Goal: Task Accomplishment & Management: Use online tool/utility

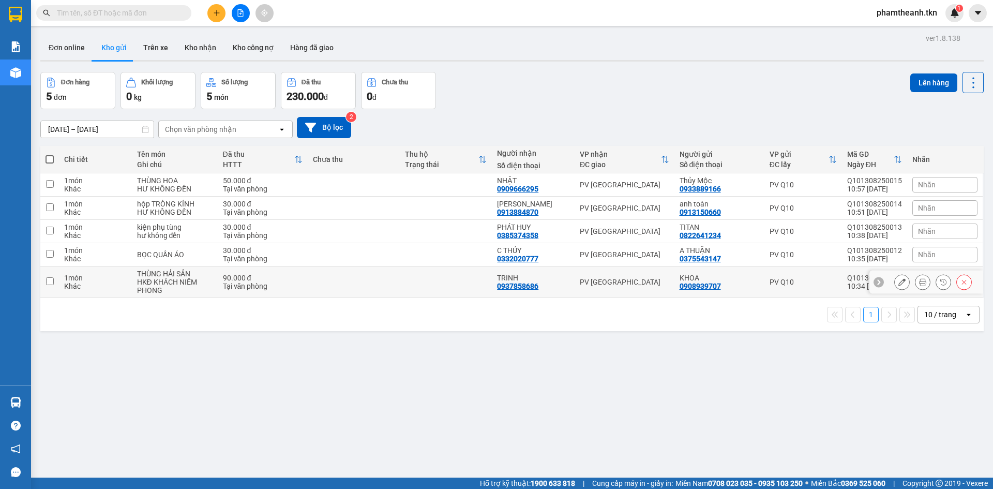
click at [206, 282] on div "HKĐ KHÁCH NIÊM PHONG" at bounding box center [174, 286] width 75 height 17
checkbox input "true"
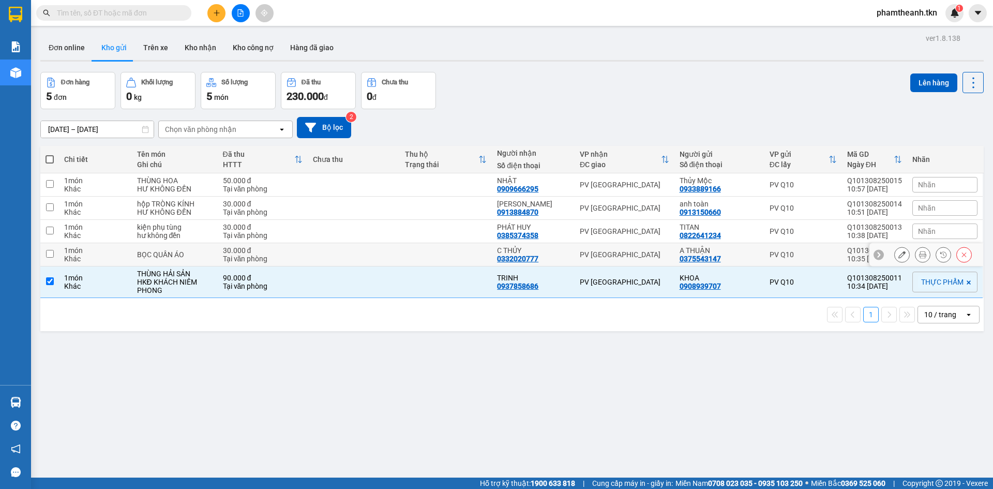
click at [178, 253] on div "BỌC QUẦN ÁO" at bounding box center [174, 254] width 75 height 8
checkbox input "true"
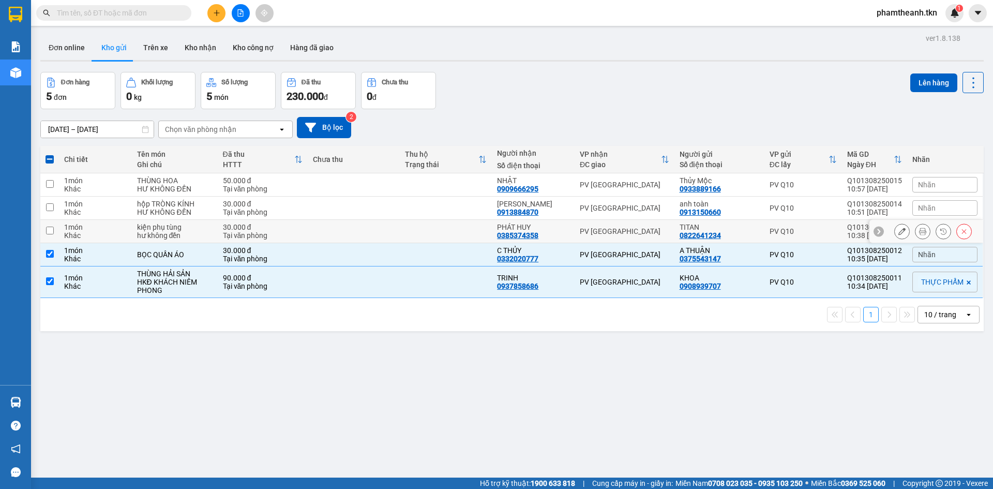
click at [174, 239] on div "hư không đền" at bounding box center [174, 235] width 75 height 8
checkbox input "true"
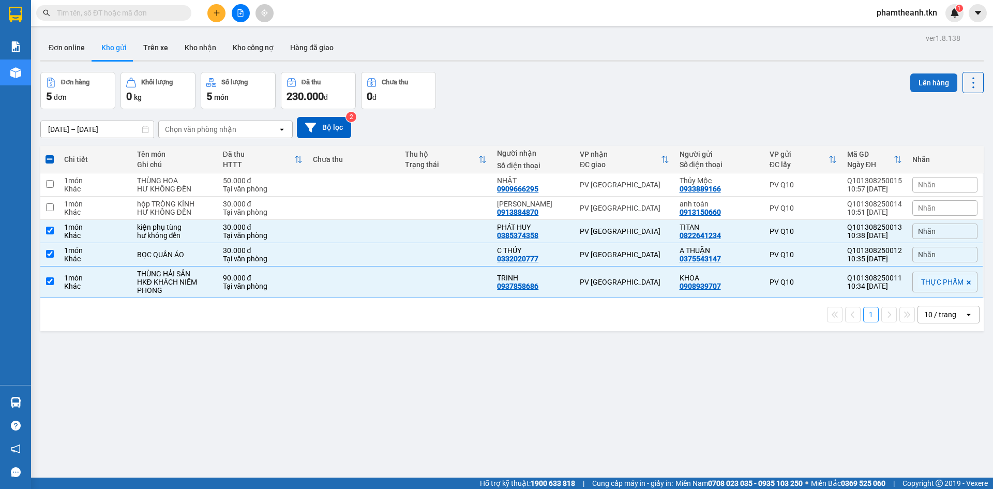
click at [910, 82] on button "Lên hàng" at bounding box center [933, 82] width 47 height 19
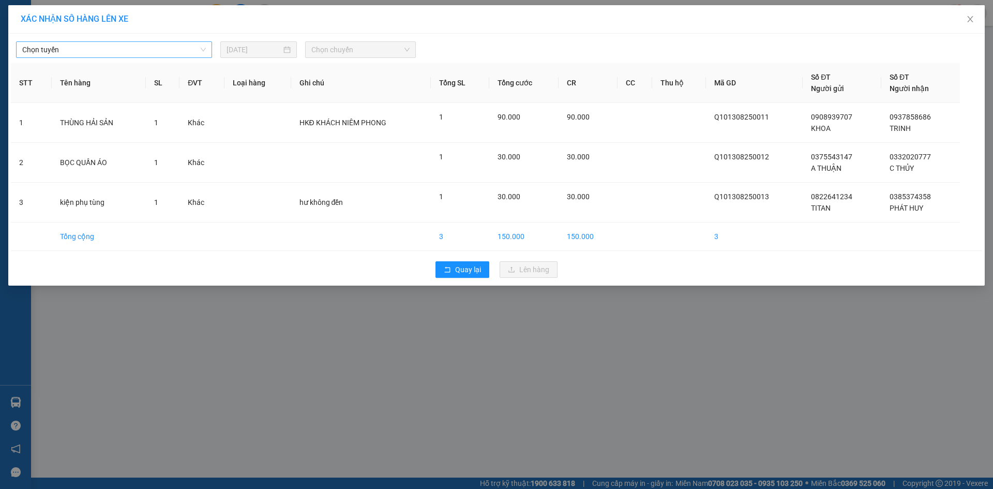
click at [101, 44] on span "Chọn tuyến" at bounding box center [114, 50] width 184 height 16
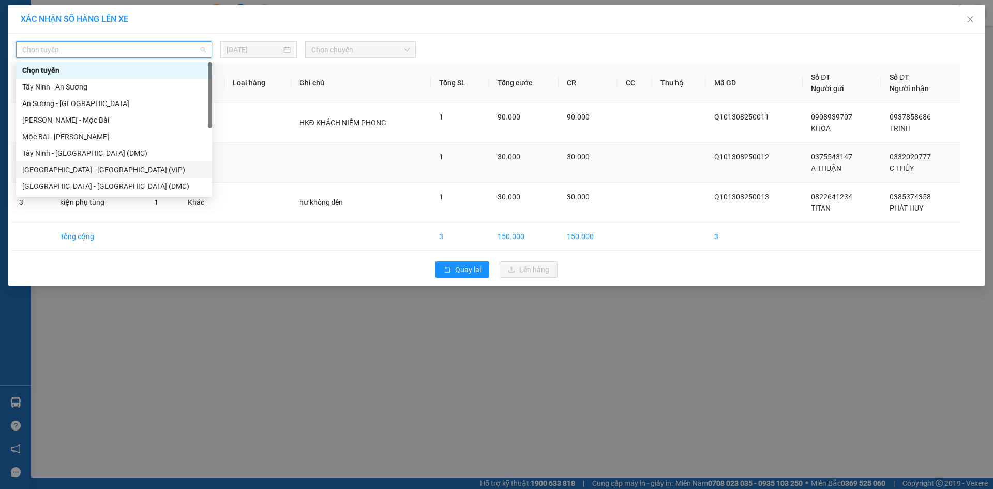
drag, startPoint x: 79, startPoint y: 168, endPoint x: 114, endPoint y: 157, distance: 36.3
click at [80, 168] on div "Sài Gòn - Tây Ninh (VIP)" at bounding box center [114, 169] width 184 height 11
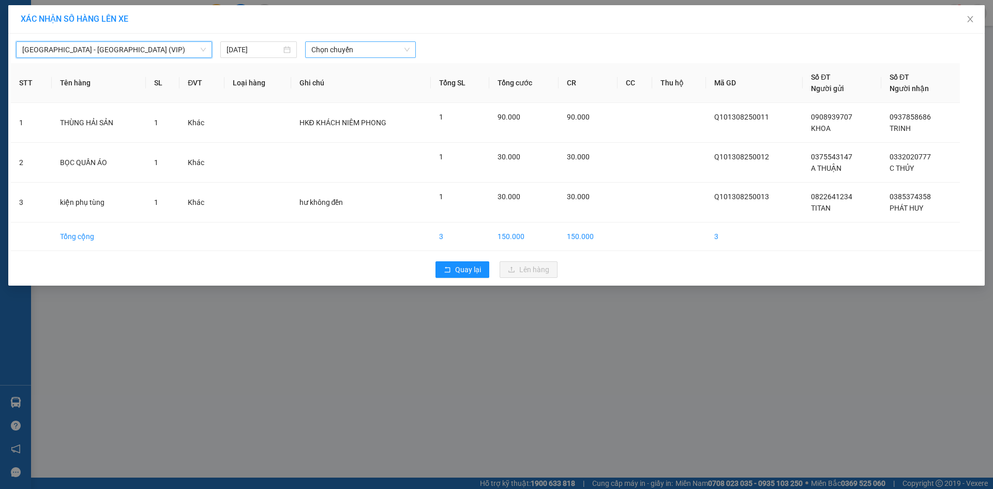
click at [356, 43] on span "Chọn chuyến" at bounding box center [360, 50] width 98 height 16
type input "50790"
click at [360, 82] on div "10:55 (TC) - 50H-507.90" at bounding box center [351, 86] width 81 height 11
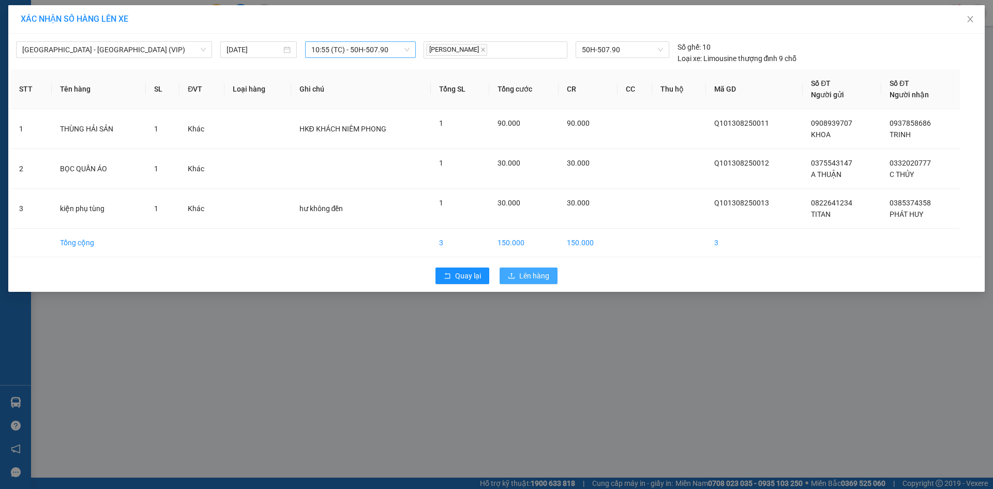
click at [534, 272] on span "Lên hàng" at bounding box center [534, 275] width 30 height 11
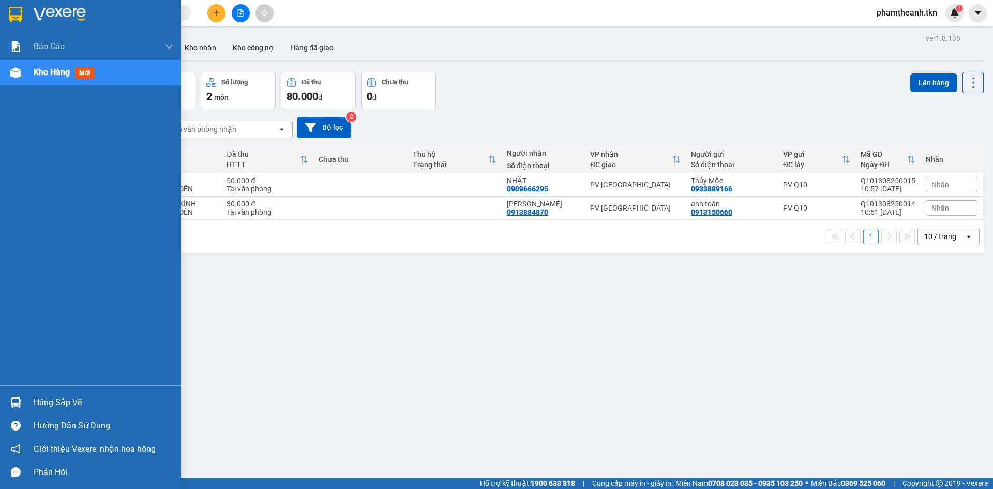
click at [42, 396] on div "Hàng sắp về" at bounding box center [104, 402] width 140 height 16
